Goal: Task Accomplishment & Management: Use online tool/utility

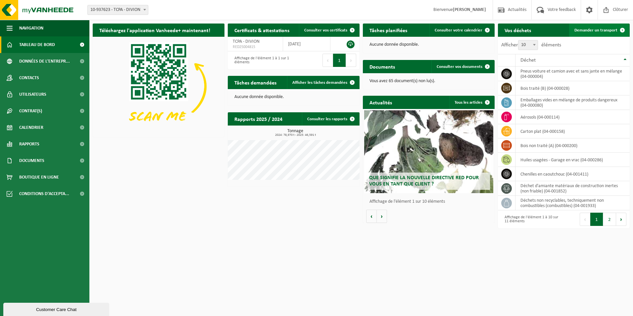
click at [592, 32] on span "Demander un transport" at bounding box center [595, 30] width 43 height 4
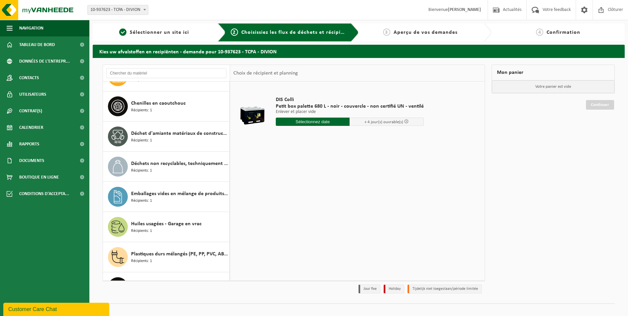
scroll to position [132, 0]
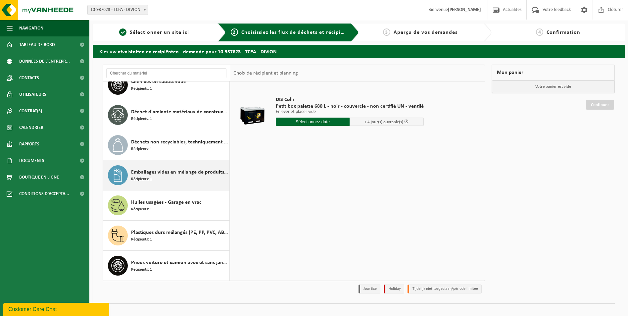
click at [184, 180] on div "Emballages vides en mélange de produits dangereux Récipients: 1" at bounding box center [179, 175] width 97 height 20
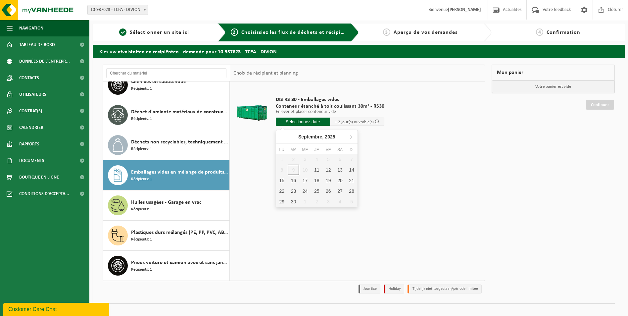
click at [319, 122] on input "text" at bounding box center [303, 122] width 54 height 8
click at [315, 169] on div "11" at bounding box center [317, 170] width 12 height 11
type input "à partir de [DATE]"
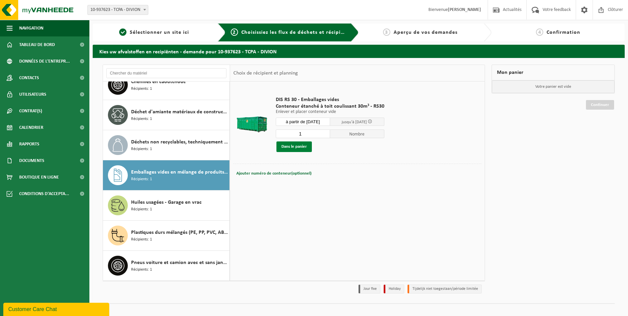
click at [292, 147] on button "Dans le panier" at bounding box center [293, 146] width 35 height 11
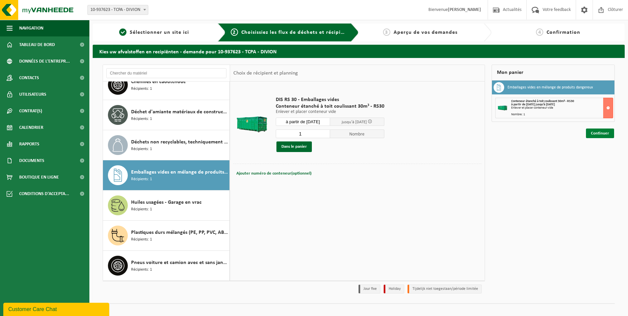
click at [605, 135] on link "Continuer" at bounding box center [600, 133] width 28 height 10
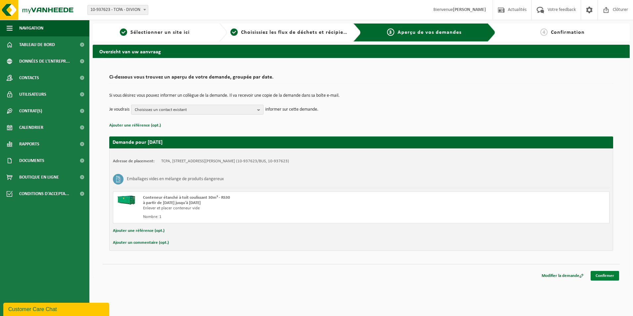
click at [610, 279] on link "Confirmer" at bounding box center [605, 276] width 28 height 10
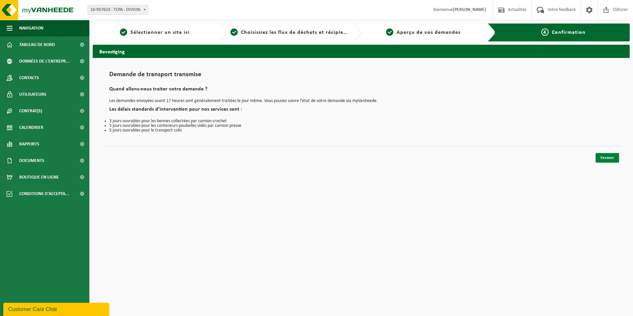
click at [603, 159] on link "Fermer" at bounding box center [608, 158] width 24 height 10
